Goal: Find specific page/section: Find specific page/section

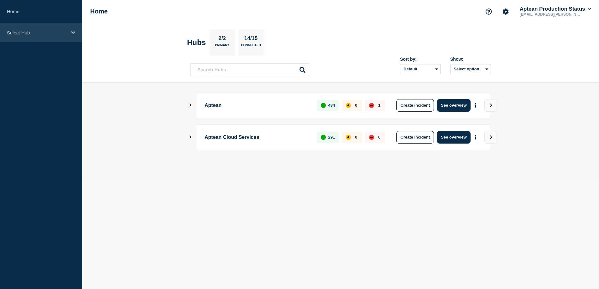
click at [50, 29] on div "Select Hub" at bounding box center [41, 32] width 82 height 19
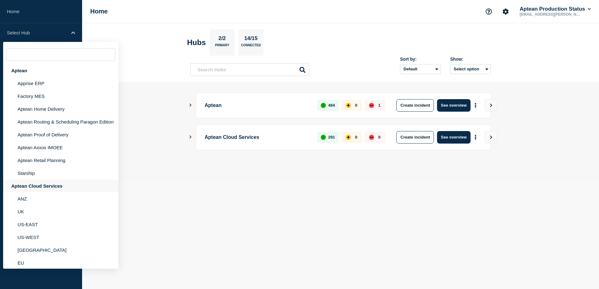
click at [30, 191] on div "Aptean Cloud Services" at bounding box center [60, 186] width 115 height 13
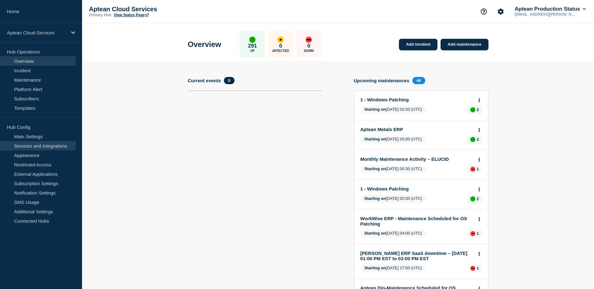
click at [38, 147] on link "Services and Integrations" at bounding box center [38, 145] width 76 height 9
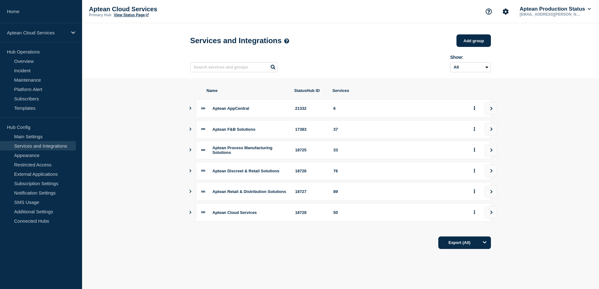
click at [189, 152] on icon "Show services" at bounding box center [190, 149] width 4 height 3
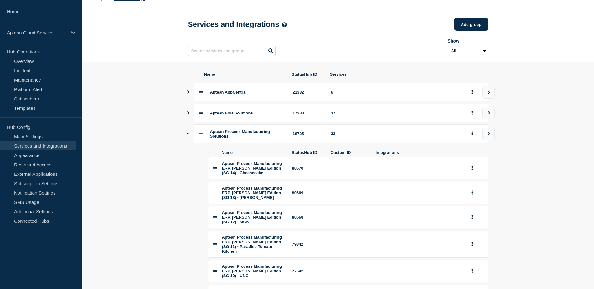
scroll to position [31, 0]
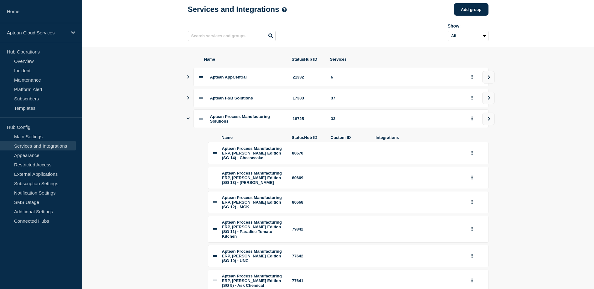
click at [134, 68] on section "Name StatusHub ID Services Aptean AppCentral 21332 6 Aptean F&B Solutions 17383…" at bounding box center [338, 283] width 512 height 473
